Goal: Find specific page/section: Locate item on page

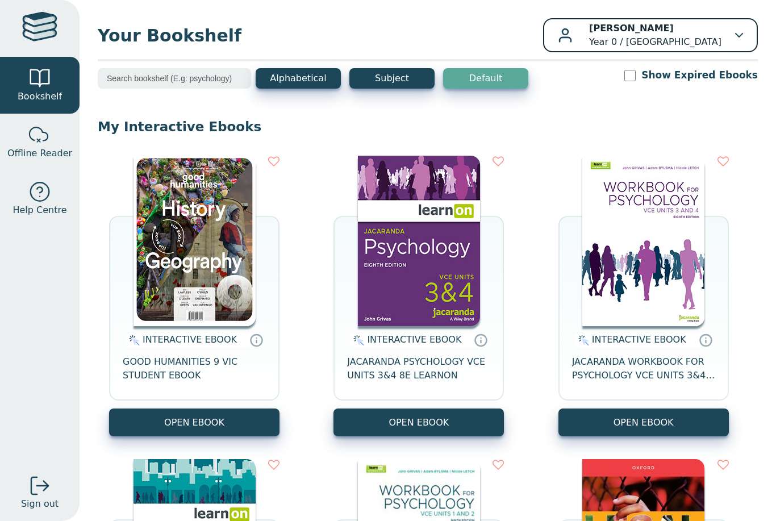
click at [739, 46] on div "Rebecca Carlei Year 0 / Monbulk College" at bounding box center [650, 35] width 185 height 27
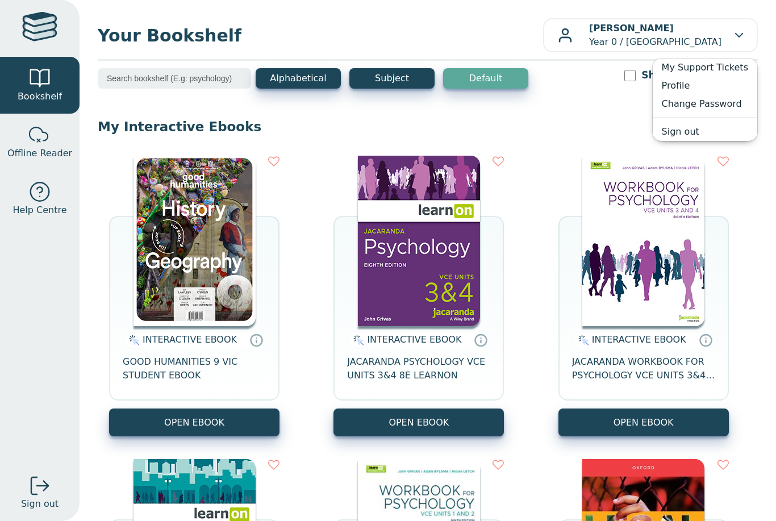
click at [703, 85] on link "Profile" at bounding box center [705, 86] width 104 height 18
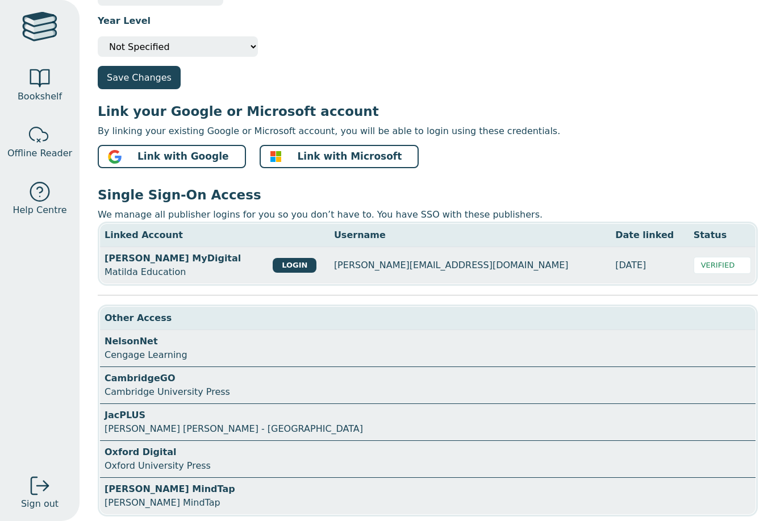
scroll to position [185, 0]
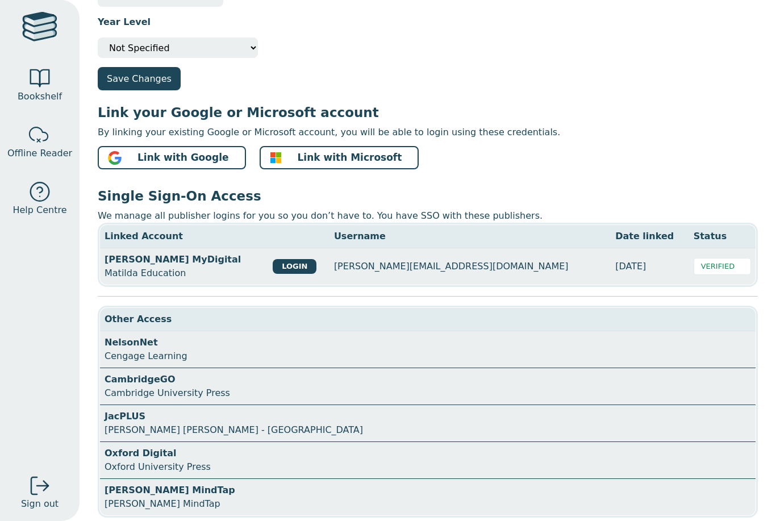
click at [315, 447] on div "Oxford Digital Oxford University Press" at bounding box center [416, 459] width 625 height 27
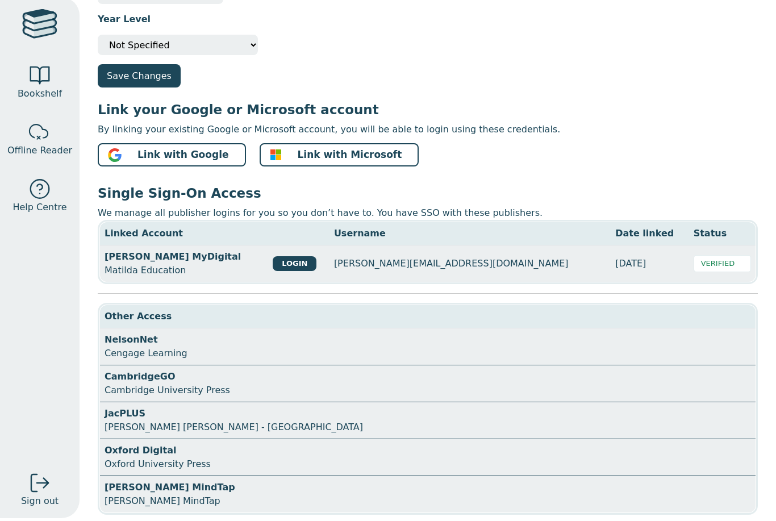
scroll to position [0, 0]
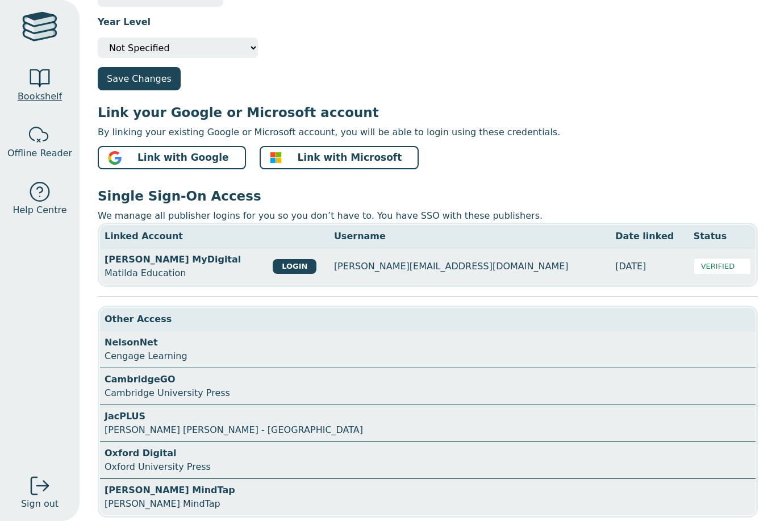
click at [40, 81] on div at bounding box center [39, 78] width 23 height 23
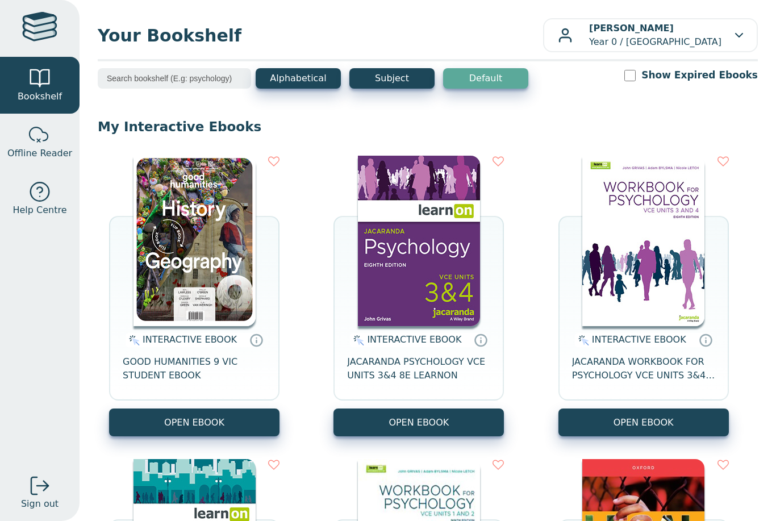
click at [194, 73] on input "search" at bounding box center [174, 78] width 153 height 20
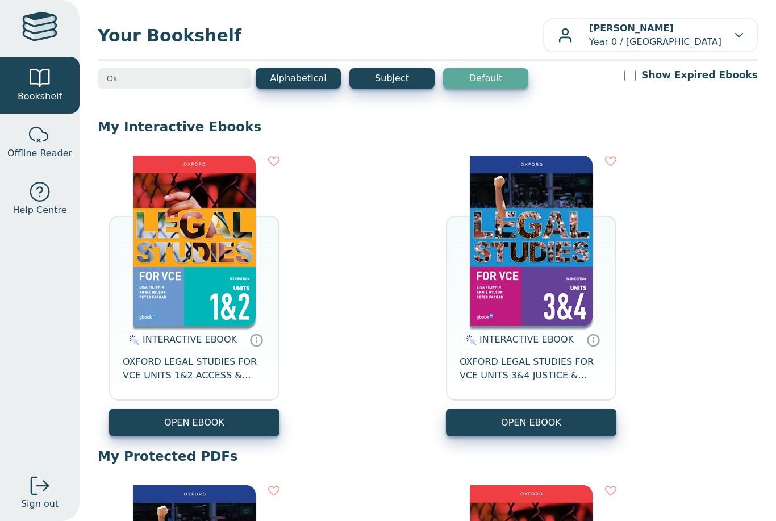
type input "O"
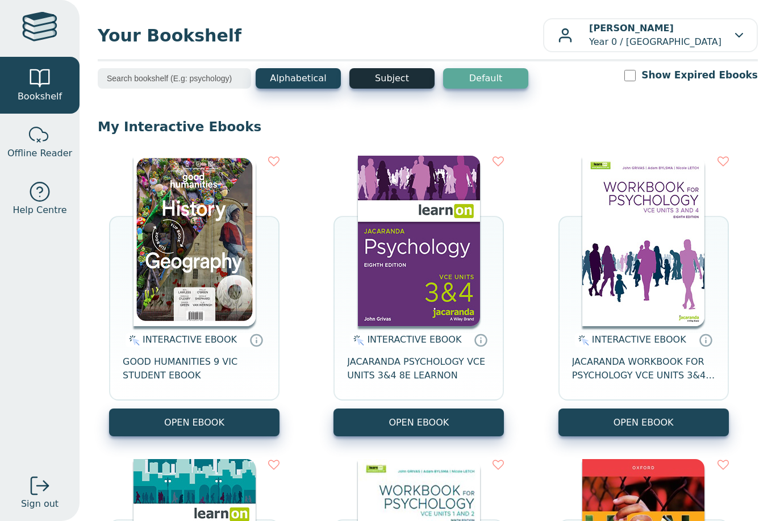
click at [386, 78] on button "Subject" at bounding box center [391, 78] width 85 height 20
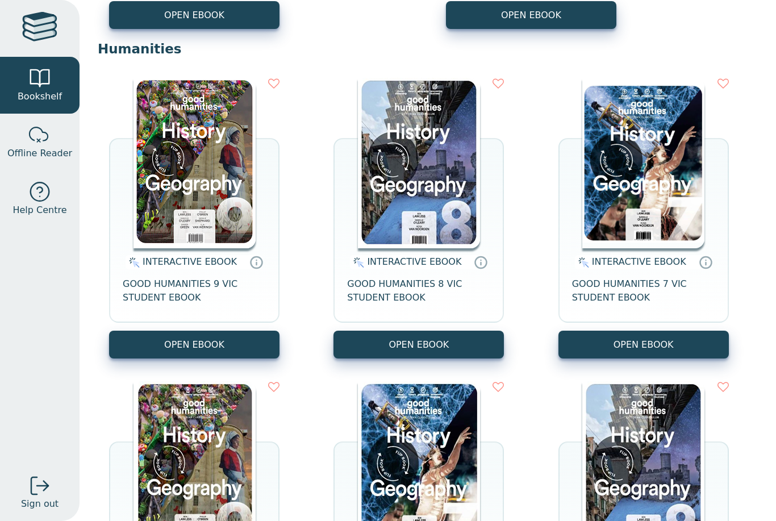
scroll to position [3920, 0]
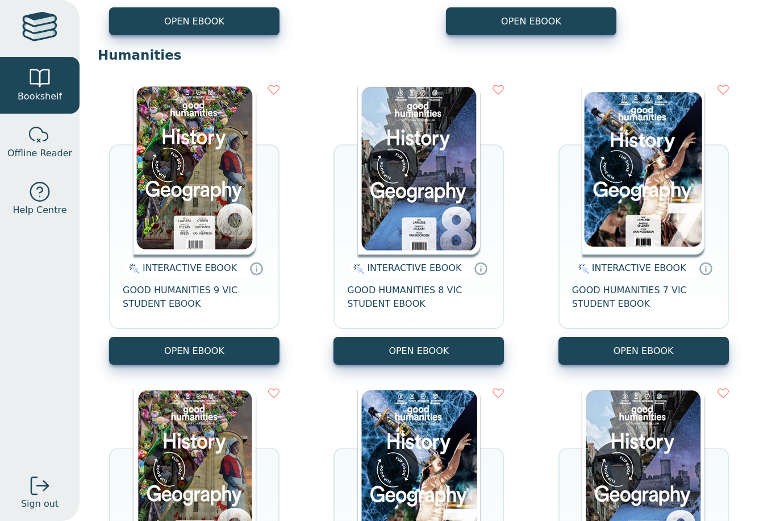
click at [237, 202] on img at bounding box center [194, 169] width 122 height 170
